Goal: Check status: Check status

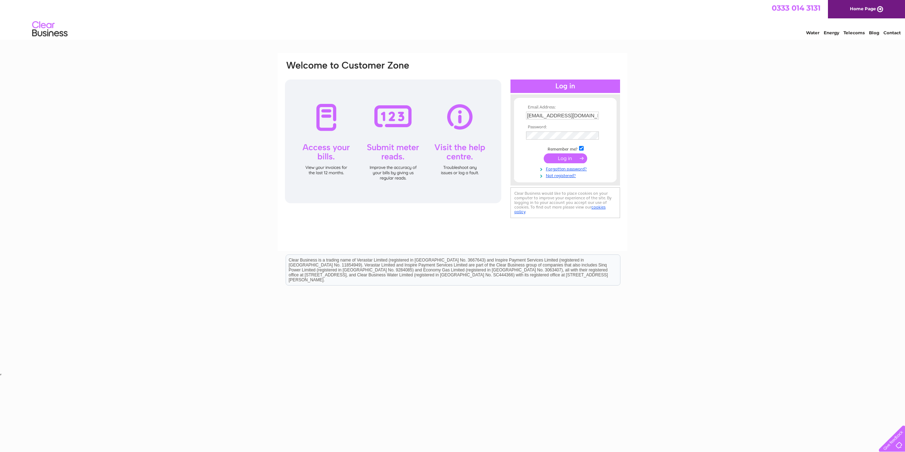
click at [564, 160] on input "submit" at bounding box center [565, 158] width 43 height 10
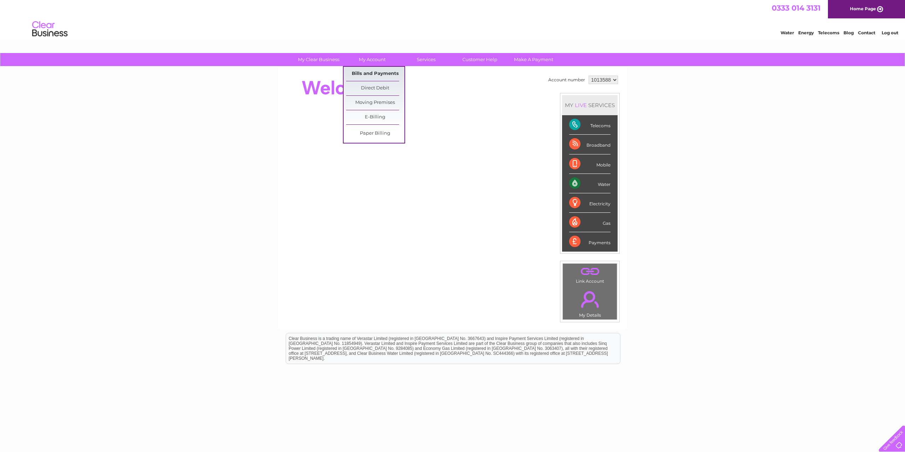
click at [367, 72] on link "Bills and Payments" at bounding box center [375, 74] width 58 height 14
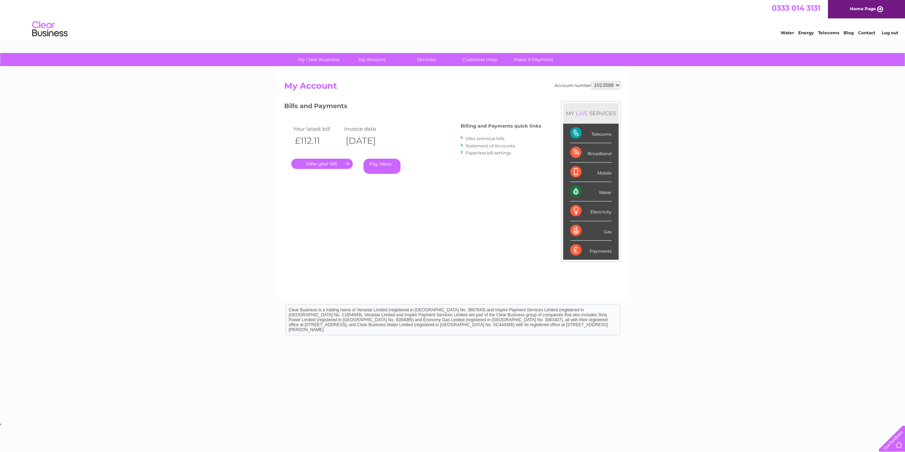
click at [331, 164] on link "." at bounding box center [322, 164] width 62 height 10
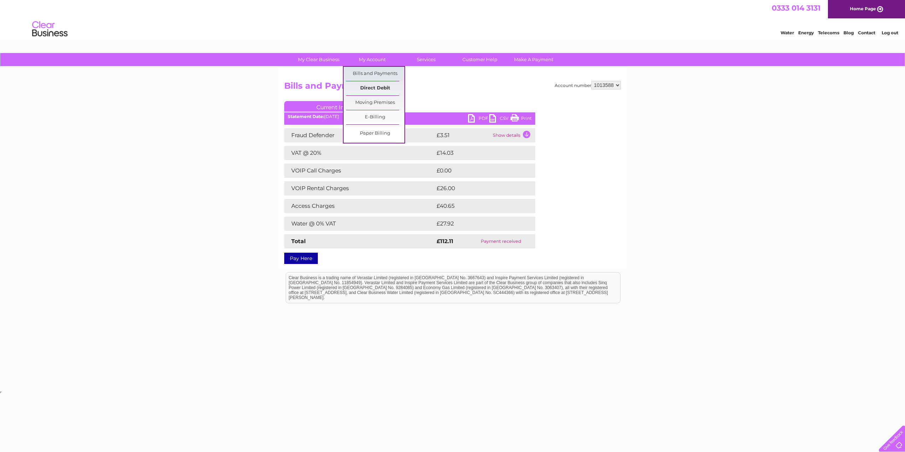
click at [375, 86] on link "Direct Debit" at bounding box center [375, 88] width 58 height 14
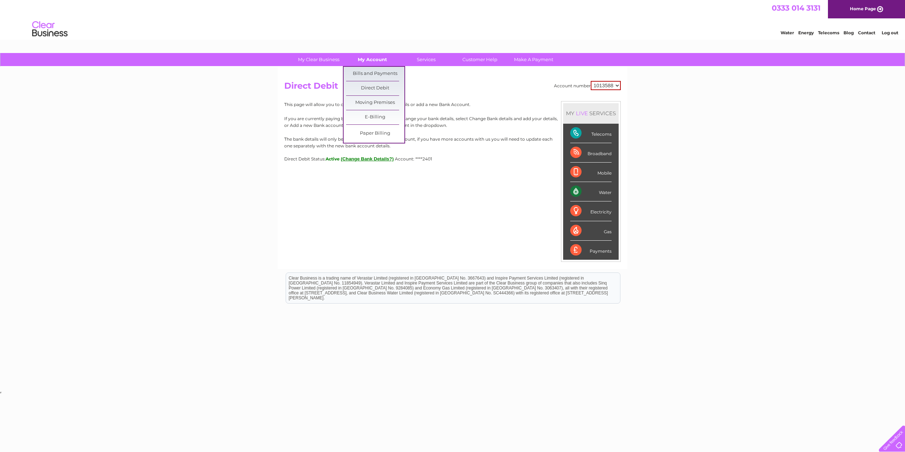
click at [373, 57] on link "My Account" at bounding box center [372, 59] width 58 height 13
click at [370, 72] on link "Bills and Payments" at bounding box center [375, 74] width 58 height 14
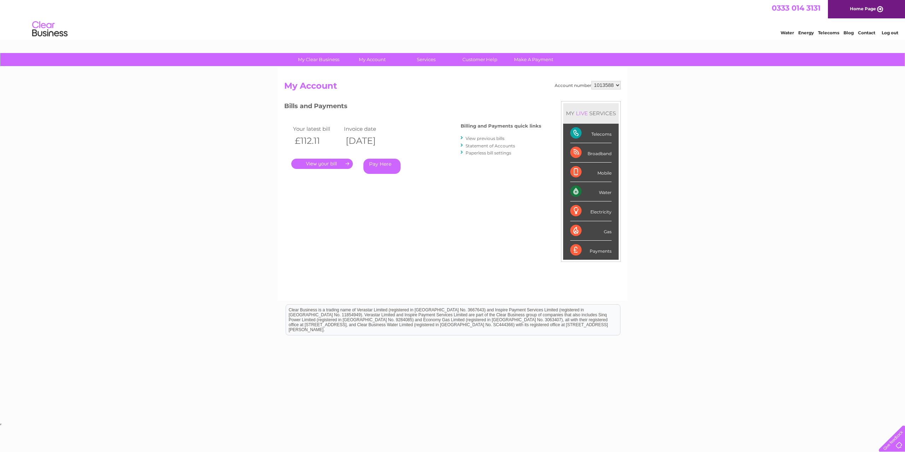
click at [891, 33] on link "Log out" at bounding box center [890, 32] width 17 height 5
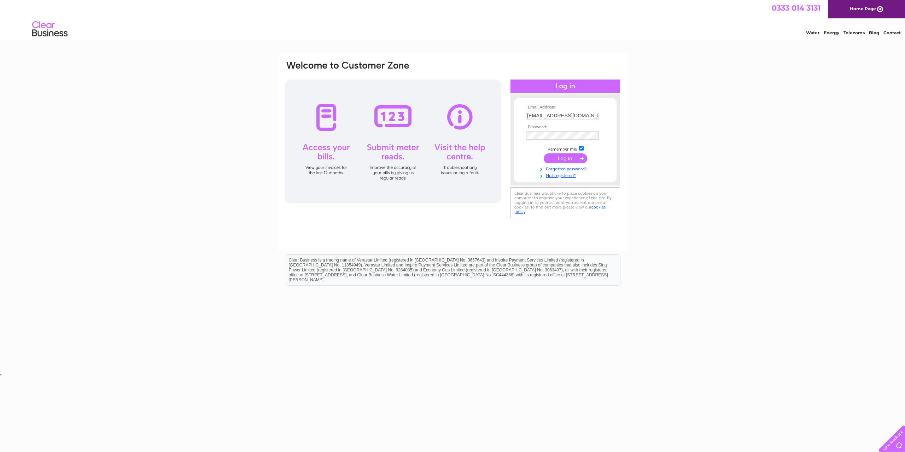
click at [561, 160] on input "submit" at bounding box center [565, 158] width 43 height 10
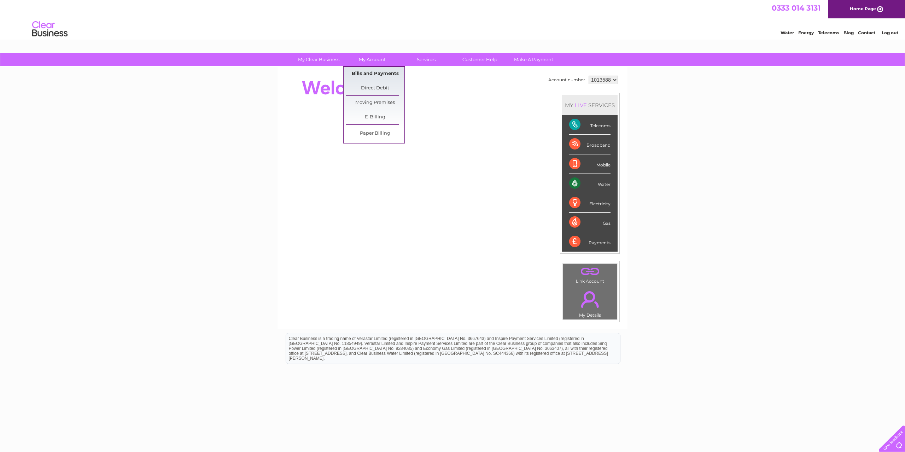
click at [368, 75] on link "Bills and Payments" at bounding box center [375, 74] width 58 height 14
click at [369, 72] on link "Bills and Payments" at bounding box center [375, 74] width 58 height 14
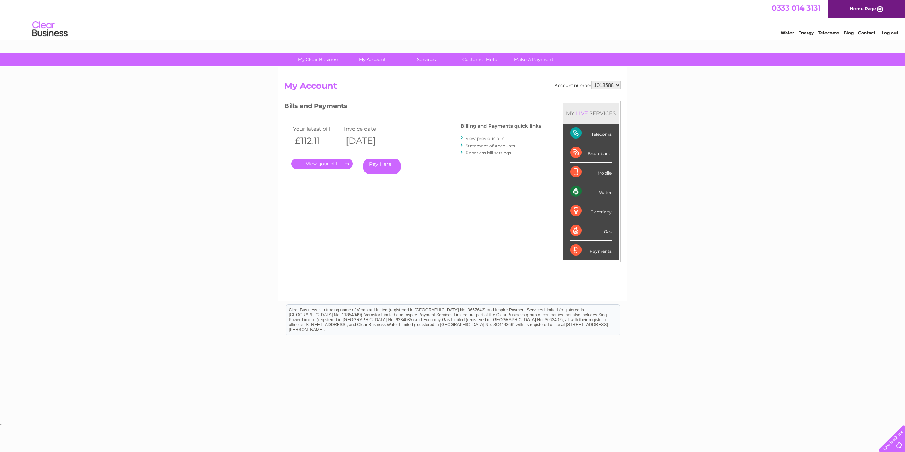
click at [323, 163] on link "." at bounding box center [322, 164] width 62 height 10
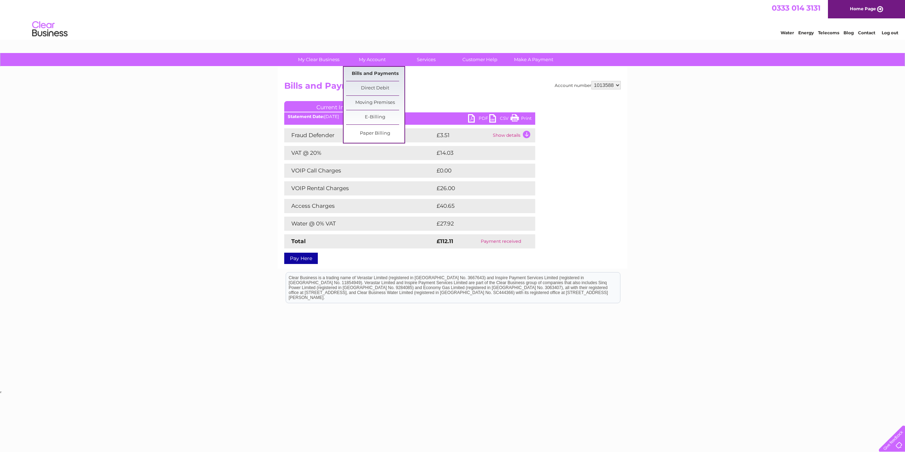
click at [370, 72] on link "Bills and Payments" at bounding box center [375, 74] width 58 height 14
click at [371, 71] on link "Bills and Payments" at bounding box center [375, 74] width 58 height 14
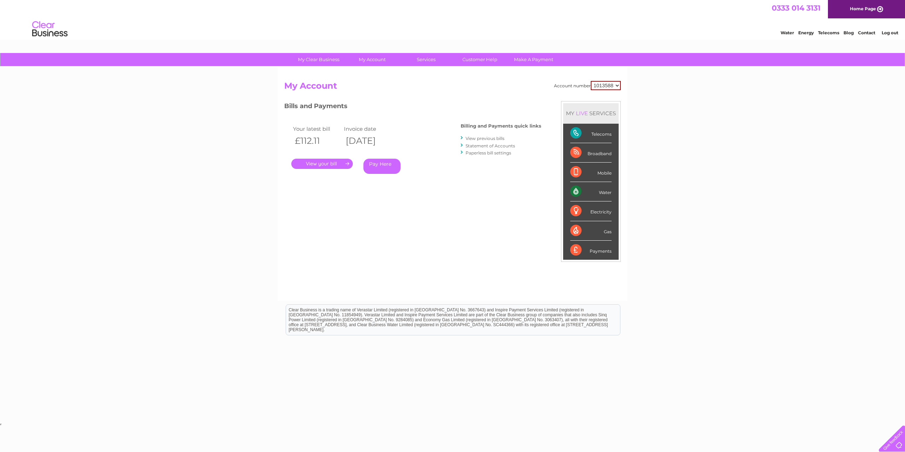
click at [337, 163] on link "." at bounding box center [322, 164] width 62 height 10
